Goal: Task Accomplishment & Management: Manage account settings

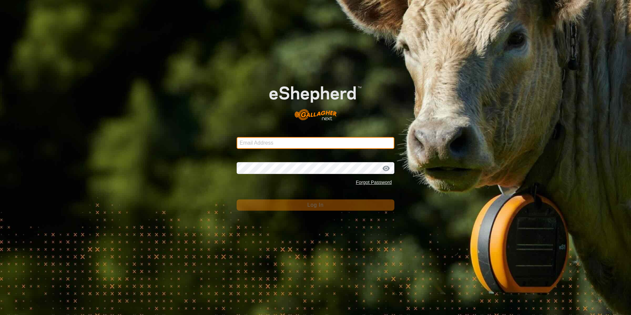
type input "[EMAIL_ADDRESS][DOMAIN_NAME]"
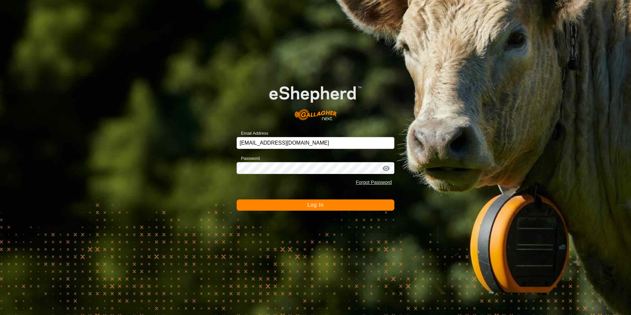
click at [376, 207] on button "Log In" at bounding box center [316, 204] width 158 height 11
